Goal: Use online tool/utility

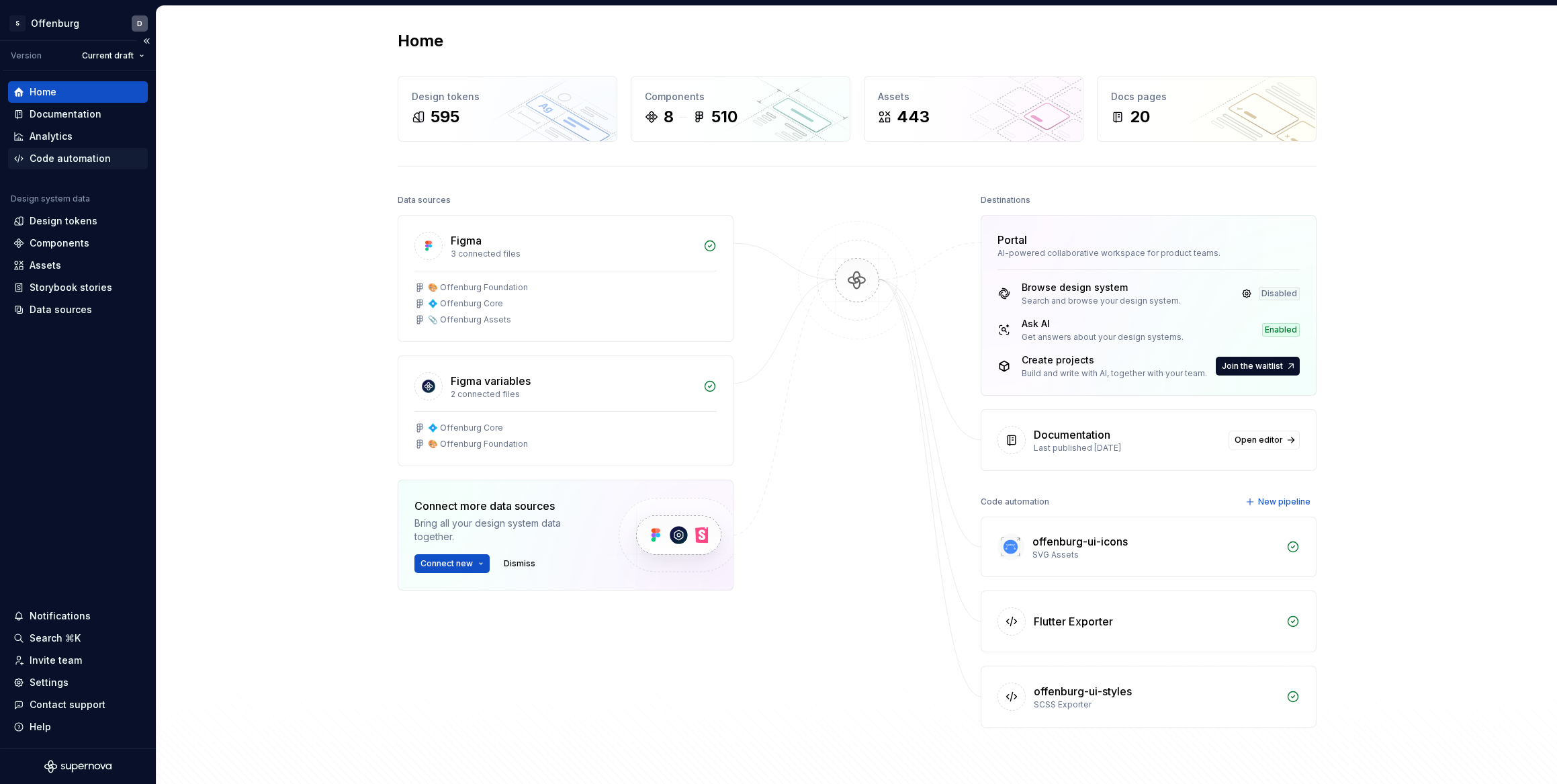
click at [61, 155] on div "Code automation" at bounding box center [70, 158] width 81 height 13
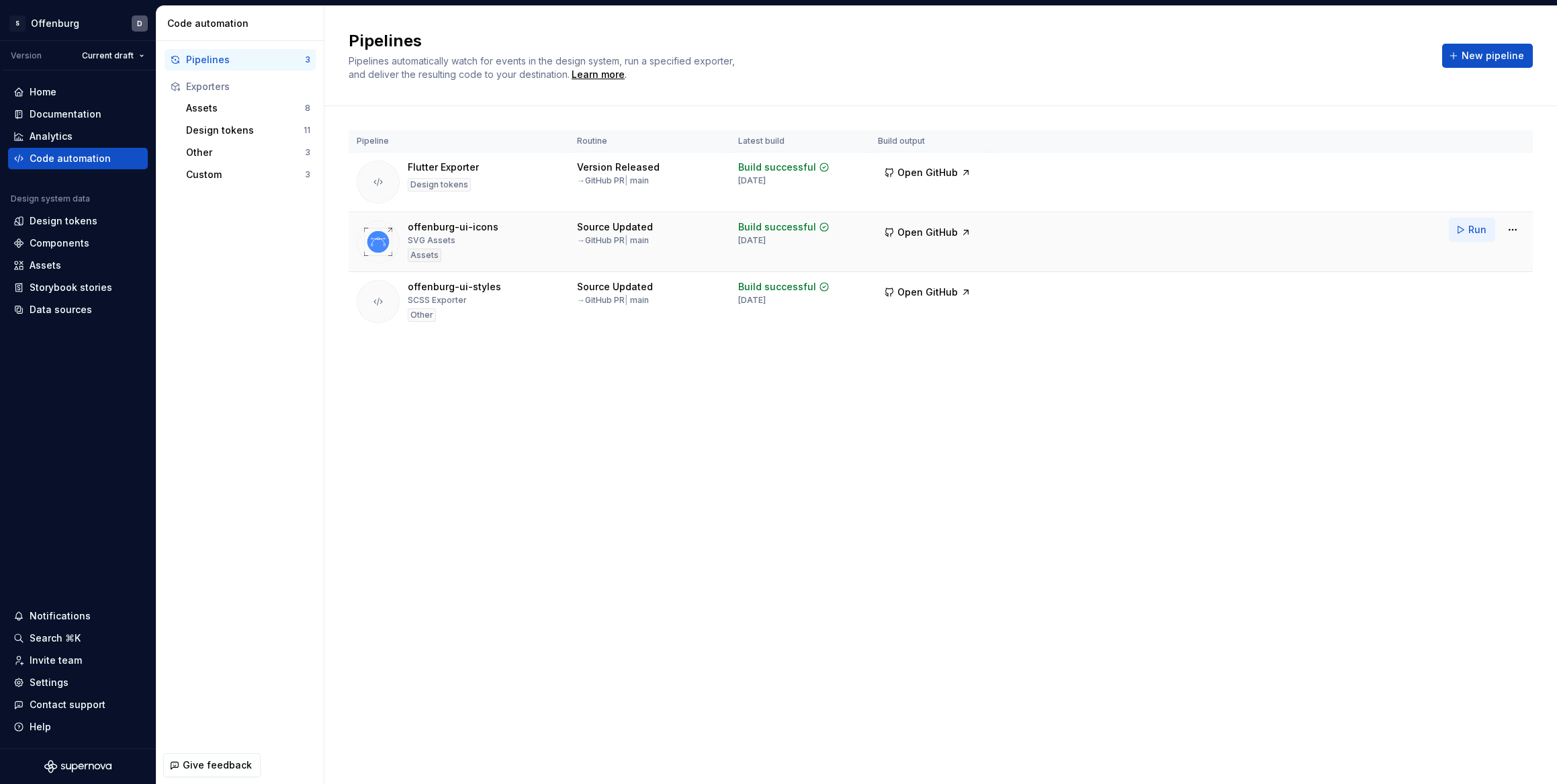
click at [1473, 234] on span "Run" at bounding box center [1478, 229] width 18 height 13
click at [1516, 229] on html "S Offenburg D Version Current draft Home Documentation Analytics Code automatio…" at bounding box center [778, 392] width 1557 height 784
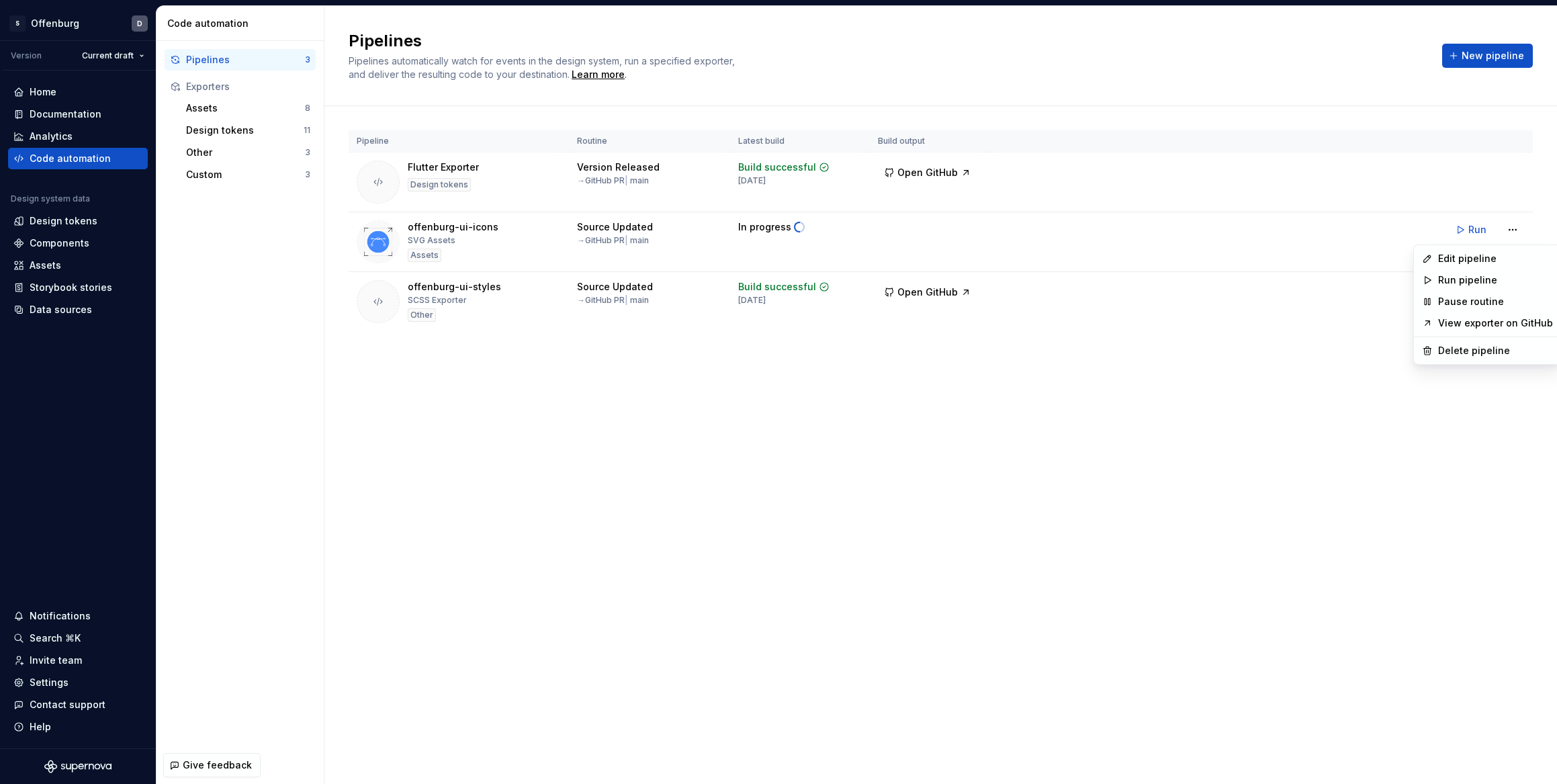
click at [1262, 418] on html "S Offenburg D Version Current draft Home Documentation Analytics Code automatio…" at bounding box center [778, 392] width 1557 height 784
